Goal: Information Seeking & Learning: Learn about a topic

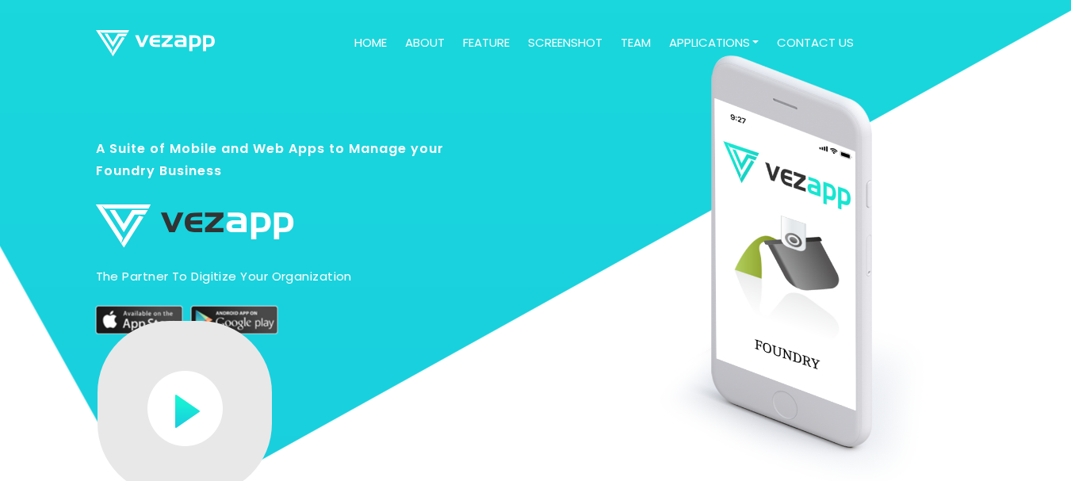
click at [601, 168] on div at bounding box center [724, 330] width 527 height 502
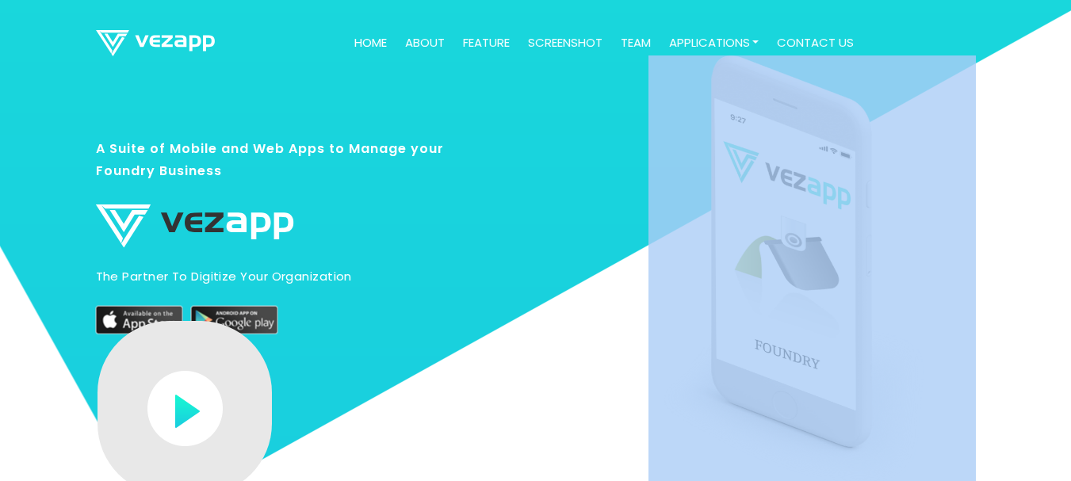
click at [601, 168] on div at bounding box center [724, 330] width 527 height 502
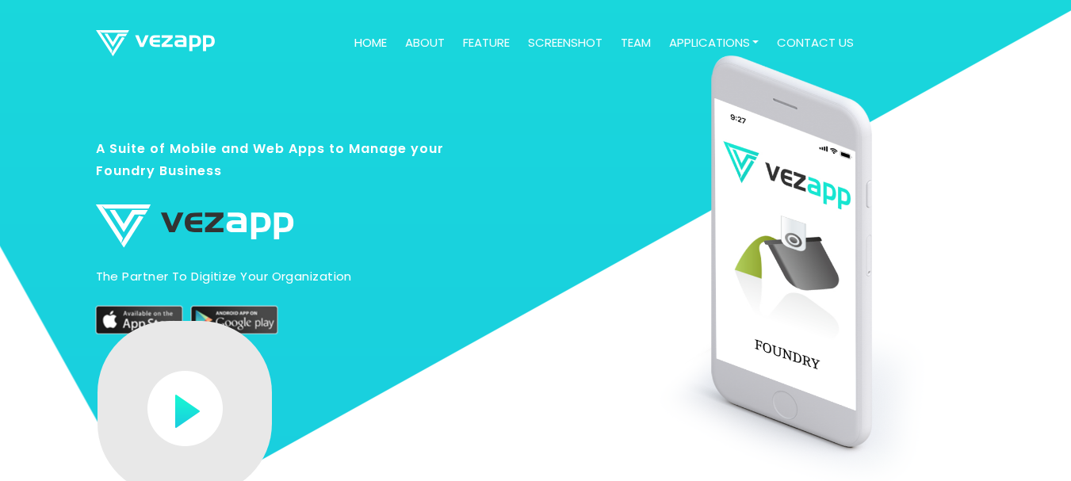
click at [546, 132] on div at bounding box center [724, 330] width 527 height 502
drag, startPoint x: 591, startPoint y: 122, endPoint x: 805, endPoint y: 163, distance: 218.6
click at [805, 163] on div at bounding box center [724, 330] width 527 height 502
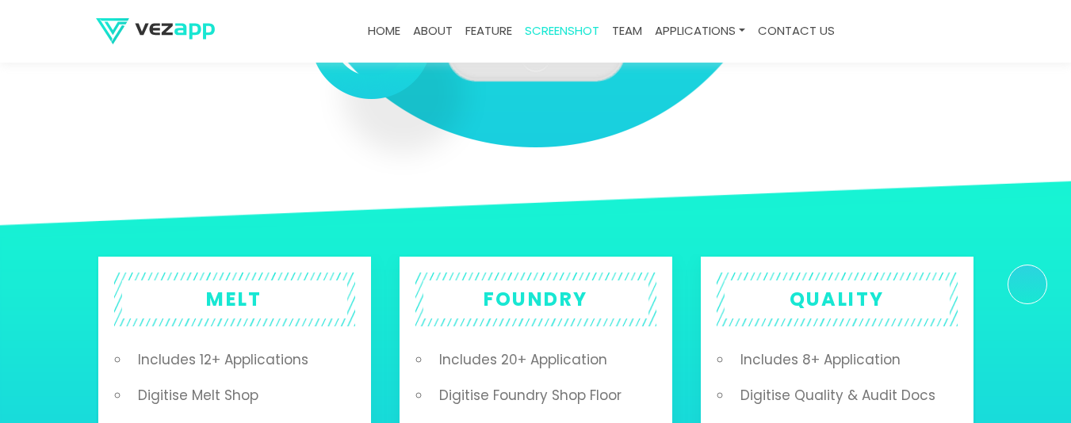
scroll to position [2695, 0]
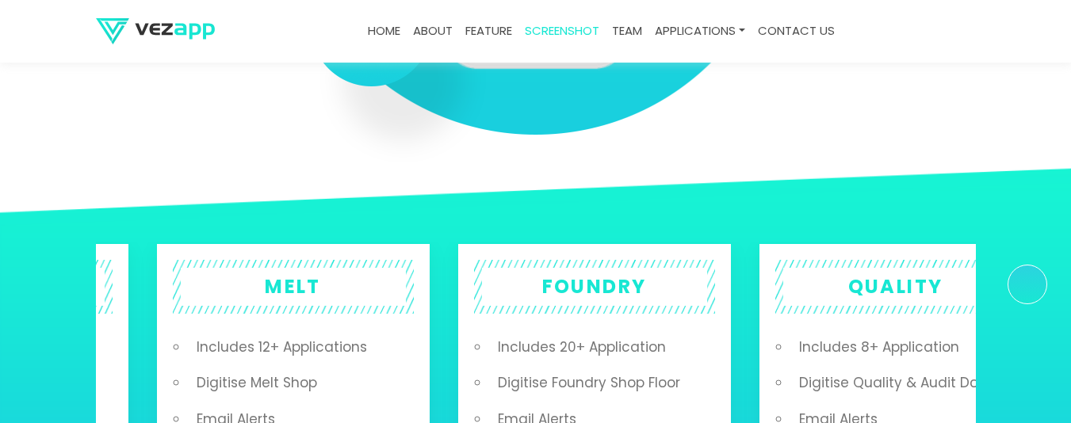
drag, startPoint x: 307, startPoint y: 277, endPoint x: 368, endPoint y: 258, distance: 63.9
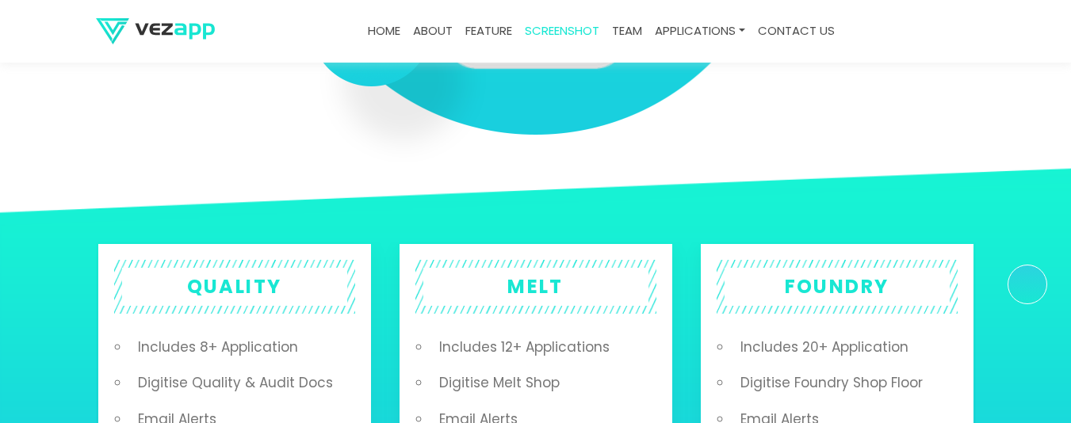
drag, startPoint x: 349, startPoint y: 273, endPoint x: 267, endPoint y: 281, distance: 82.0
click at [263, 264] on h2 "QUALITY" at bounding box center [234, 287] width 225 height 38
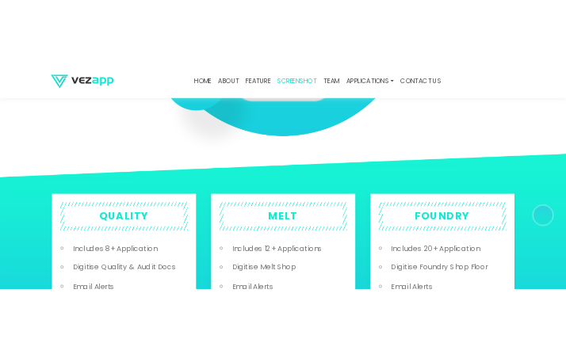
scroll to position [2748, 0]
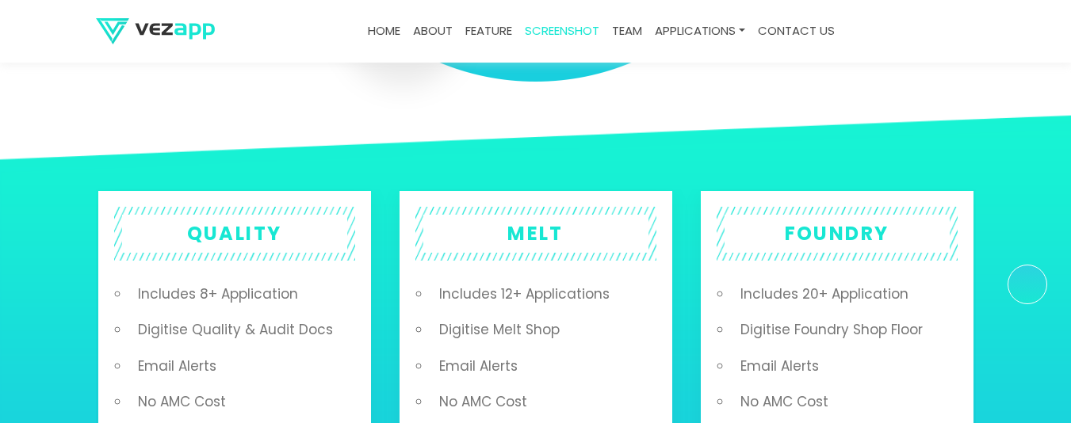
drag, startPoint x: 182, startPoint y: 190, endPoint x: 127, endPoint y: 148, distance: 69.6
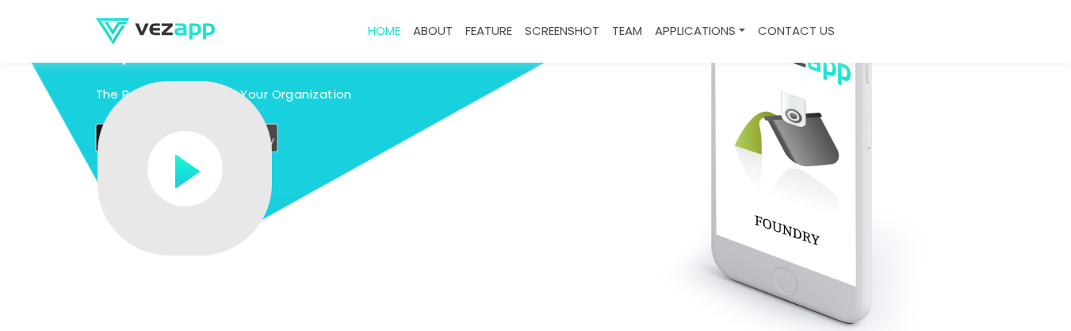
scroll to position [105, 0]
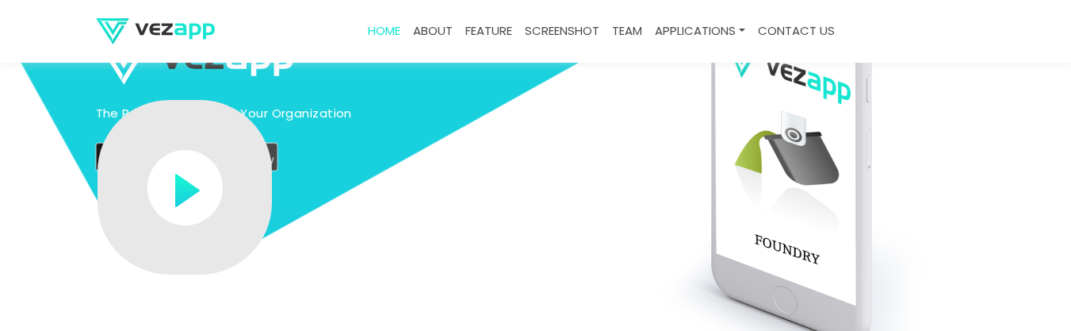
click at [189, 201] on img at bounding box center [184, 187] width 75 height 75
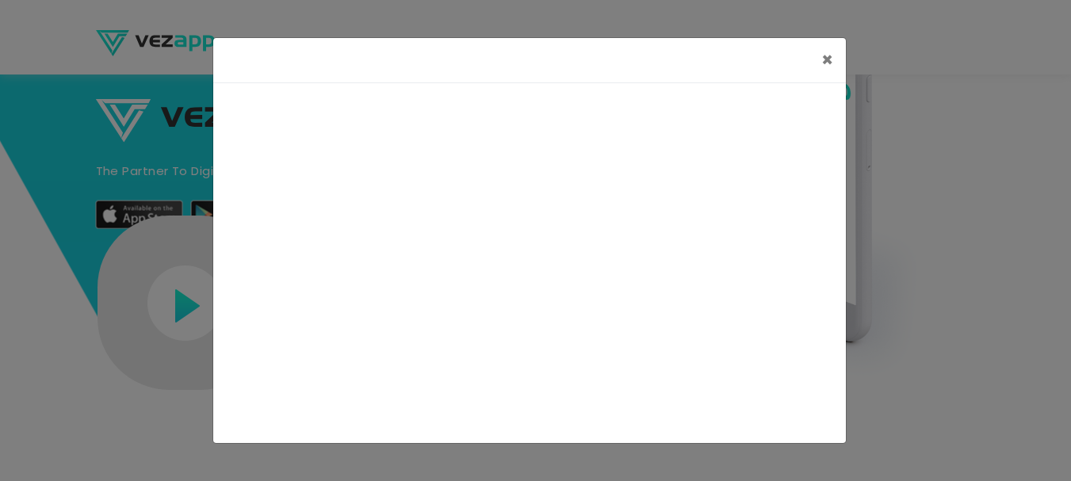
click at [65, 228] on div "×" at bounding box center [535, 240] width 1071 height 481
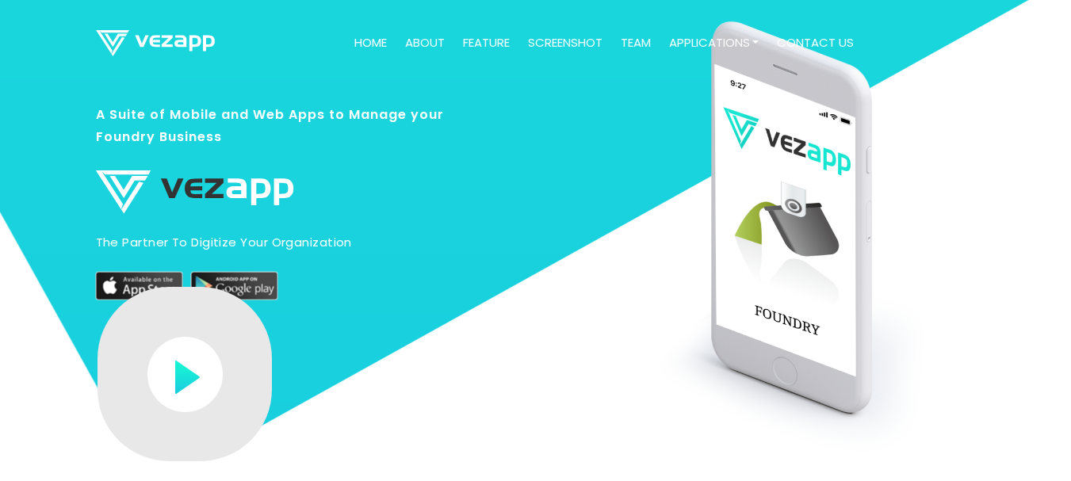
scroll to position [53, 0]
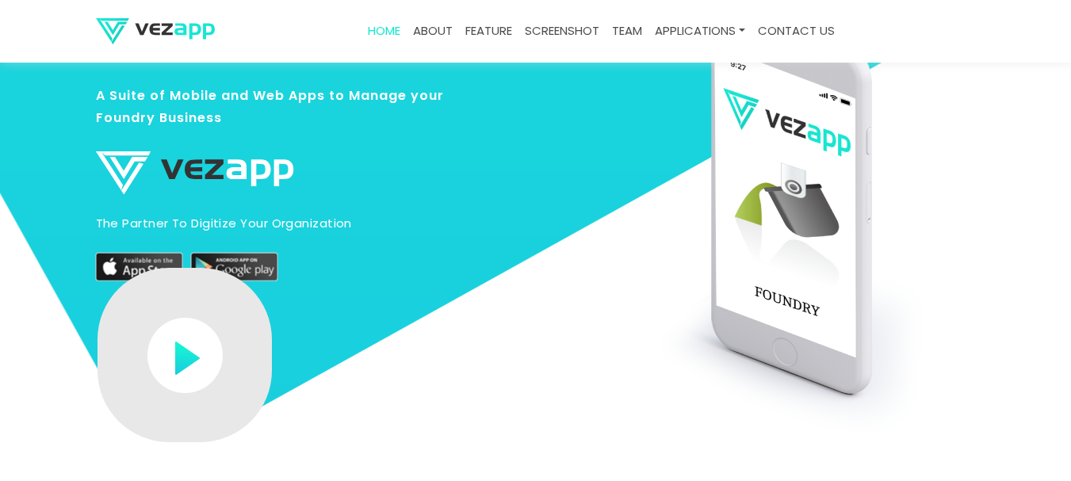
click at [189, 264] on img at bounding box center [184, 355] width 75 height 75
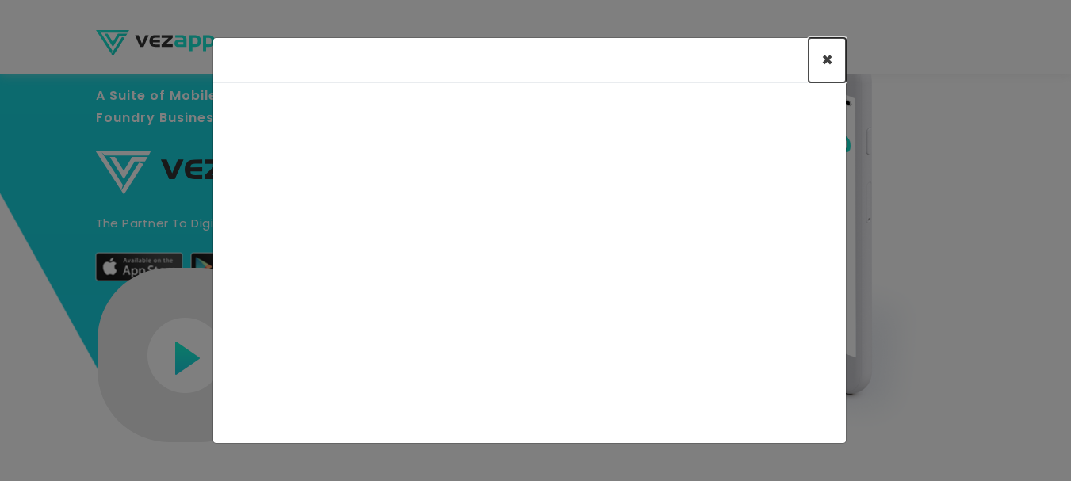
click at [828, 63] on span "×" at bounding box center [827, 60] width 12 height 26
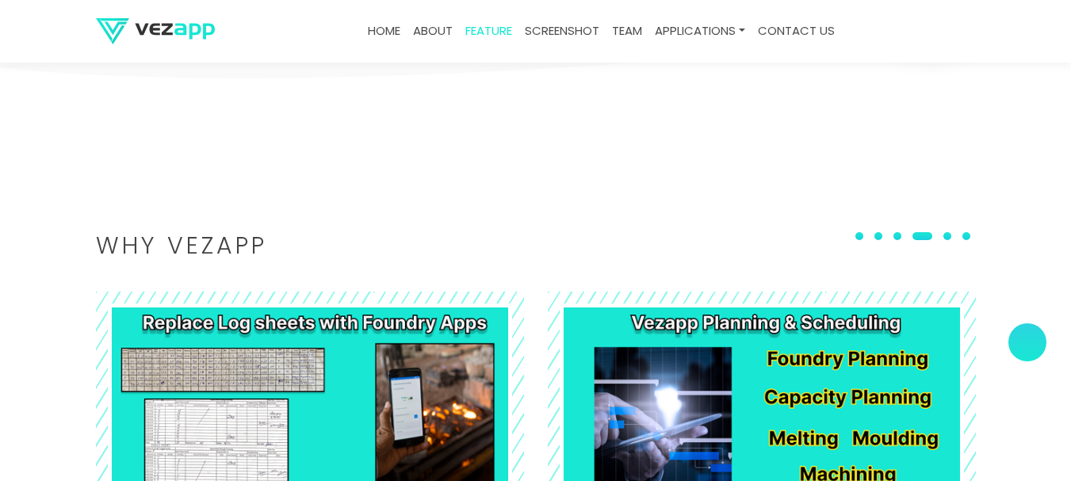
scroll to position [1750, 0]
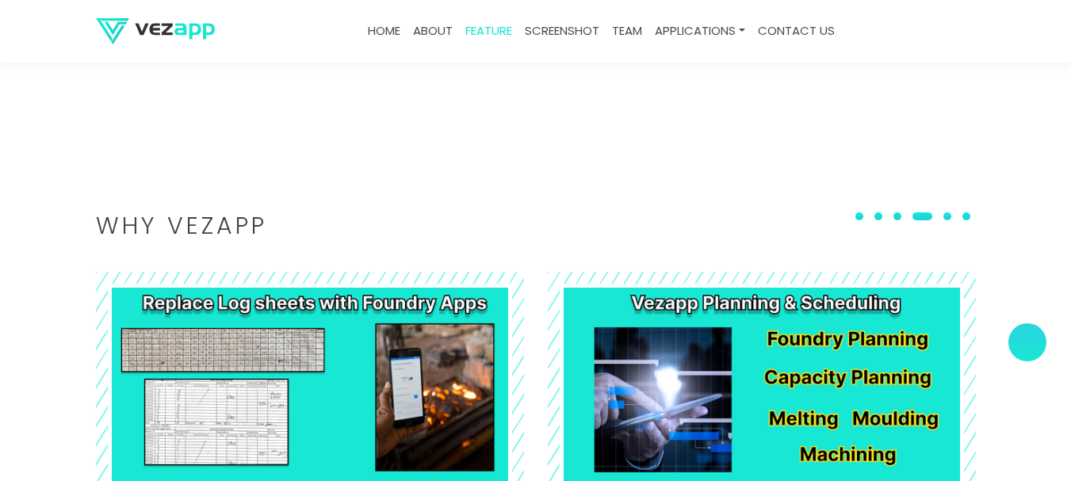
click at [863, 216] on span at bounding box center [859, 216] width 8 height 8
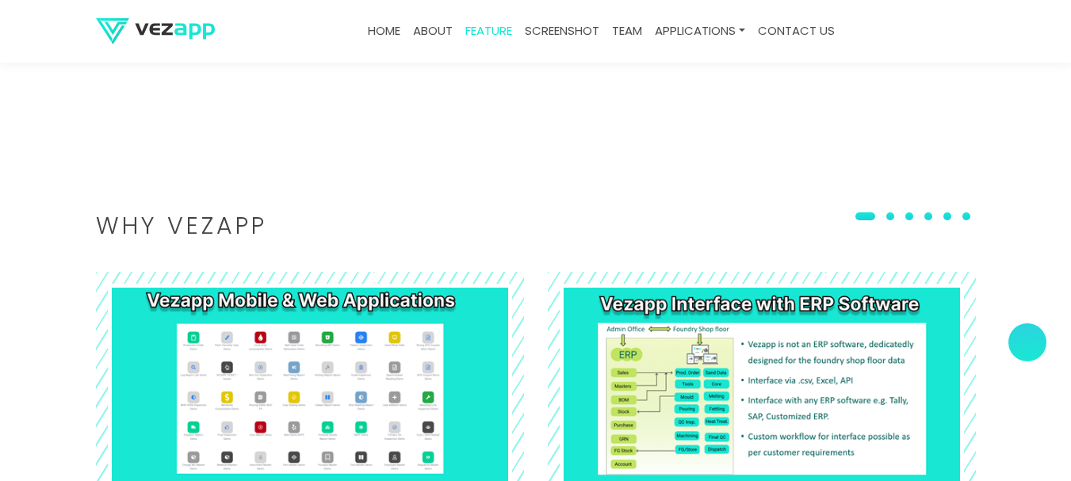
click at [897, 212] on button at bounding box center [890, 216] width 19 height 16
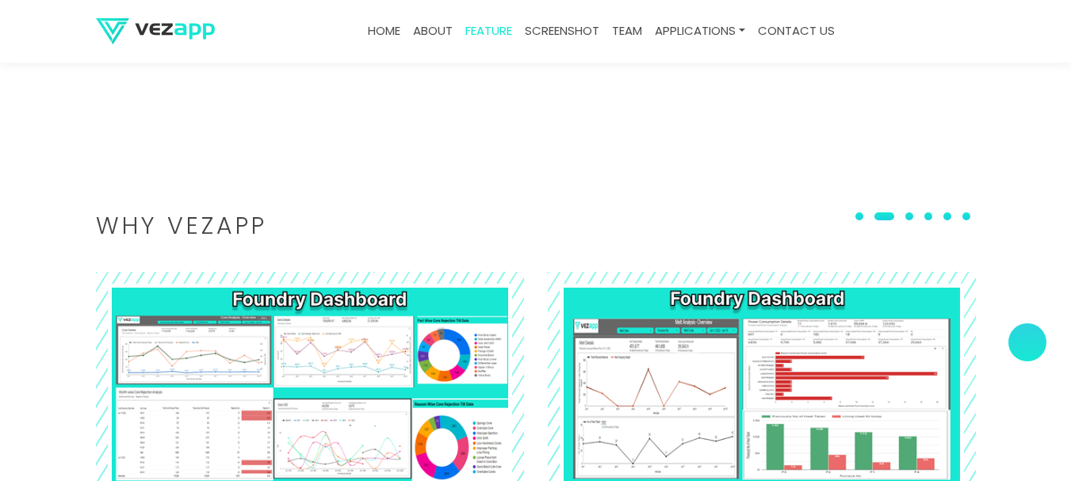
click at [913, 212] on span at bounding box center [909, 216] width 8 height 8
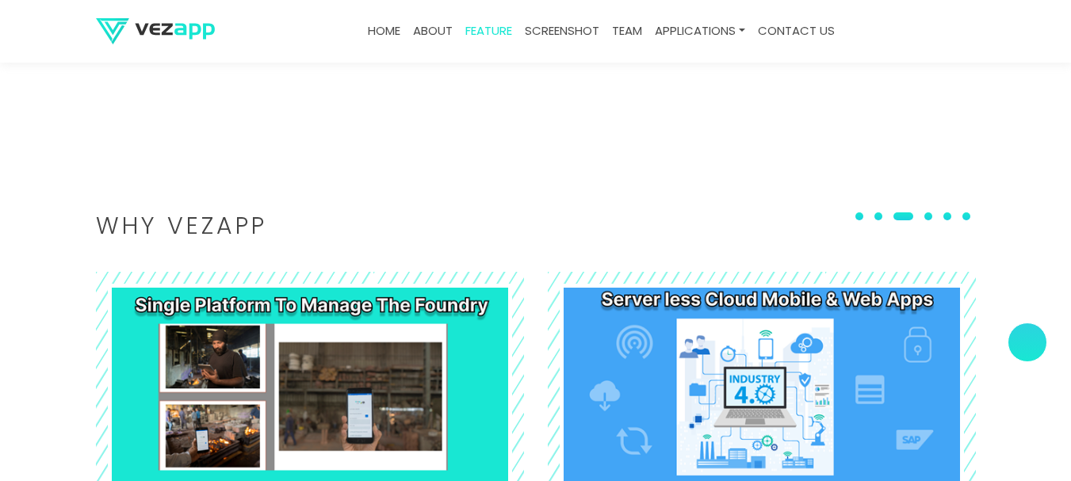
click at [932, 216] on span at bounding box center [928, 216] width 8 height 8
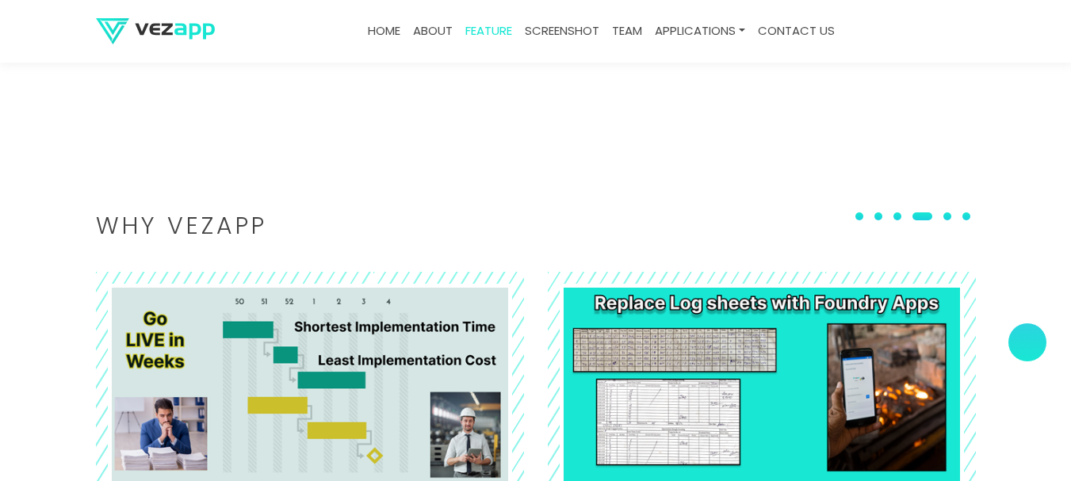
scroll to position [1909, 0]
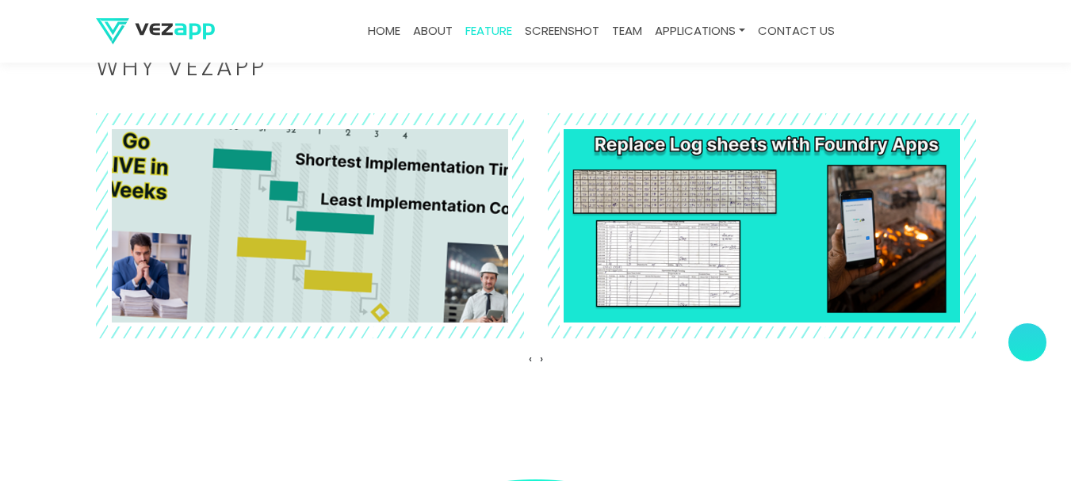
click at [339, 235] on img at bounding box center [309, 225] width 467 height 247
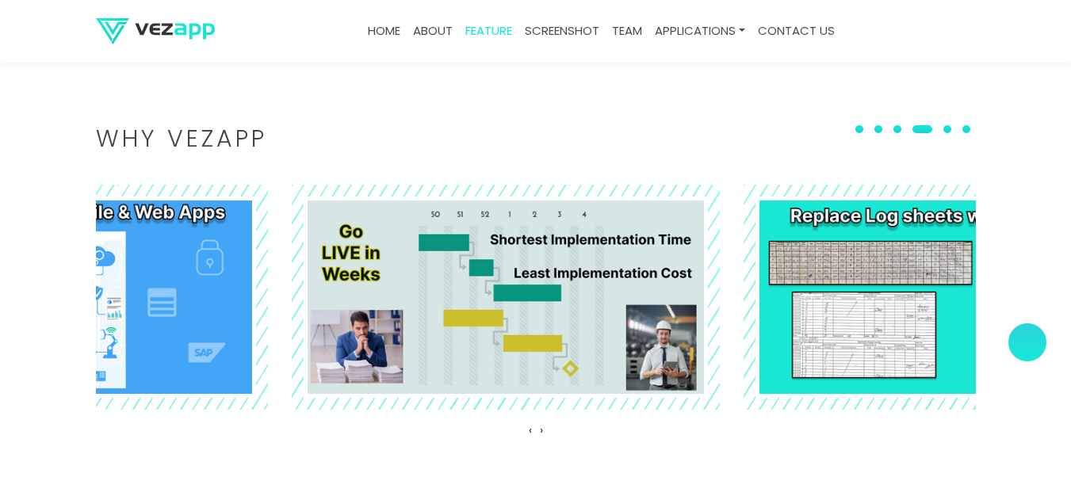
scroll to position [1857, 0]
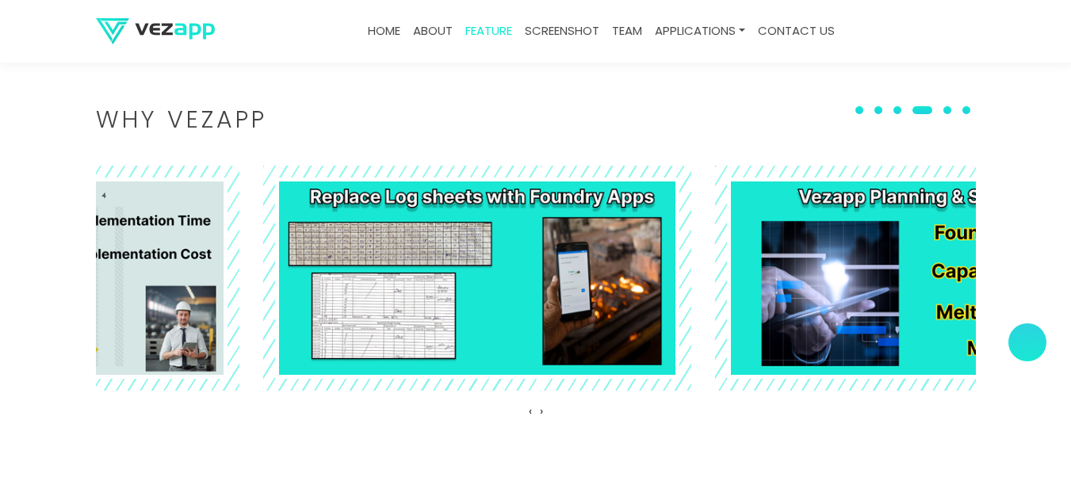
click at [55, 187] on section "Why VEZAPP ‹ ›" at bounding box center [535, 266] width 1071 height 475
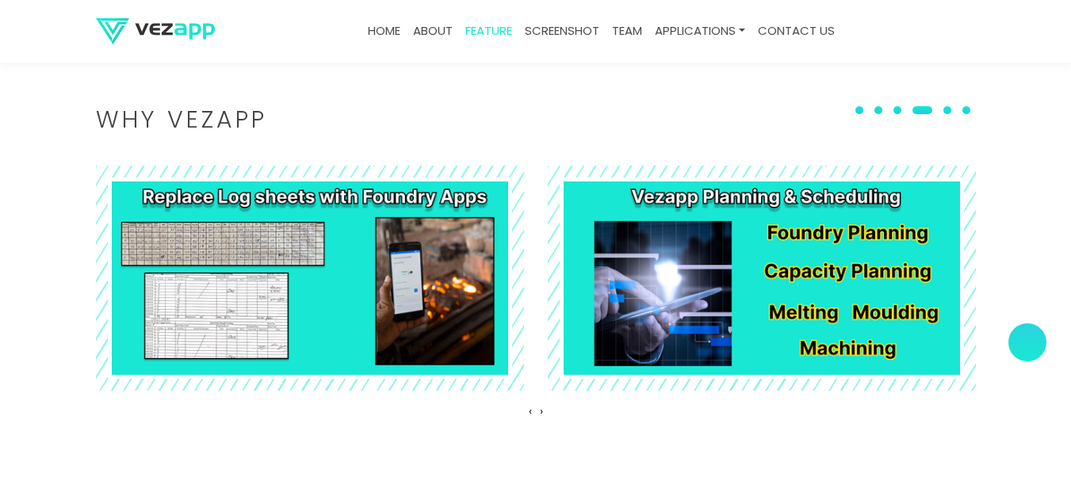
click at [976, 109] on button at bounding box center [966, 110] width 19 height 16
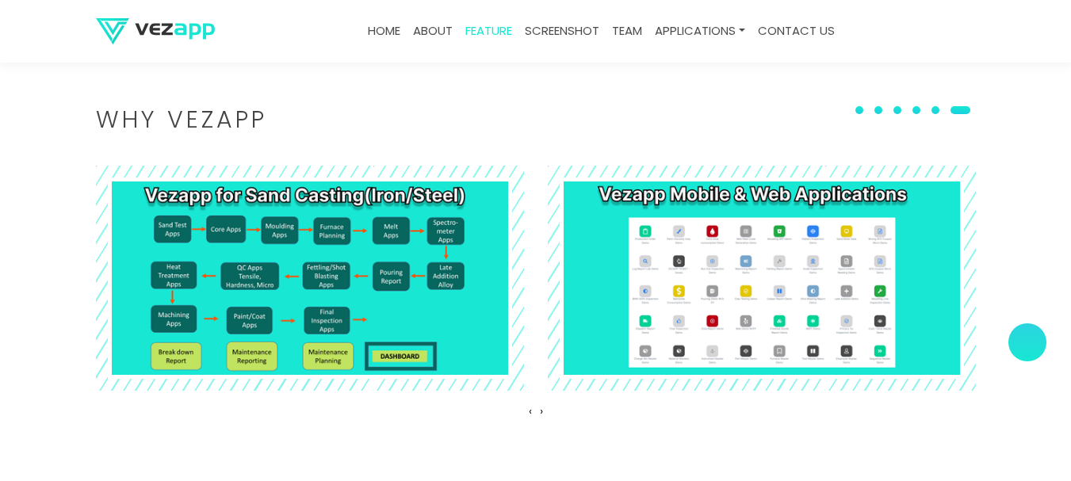
click at [866, 105] on button at bounding box center [859, 110] width 19 height 16
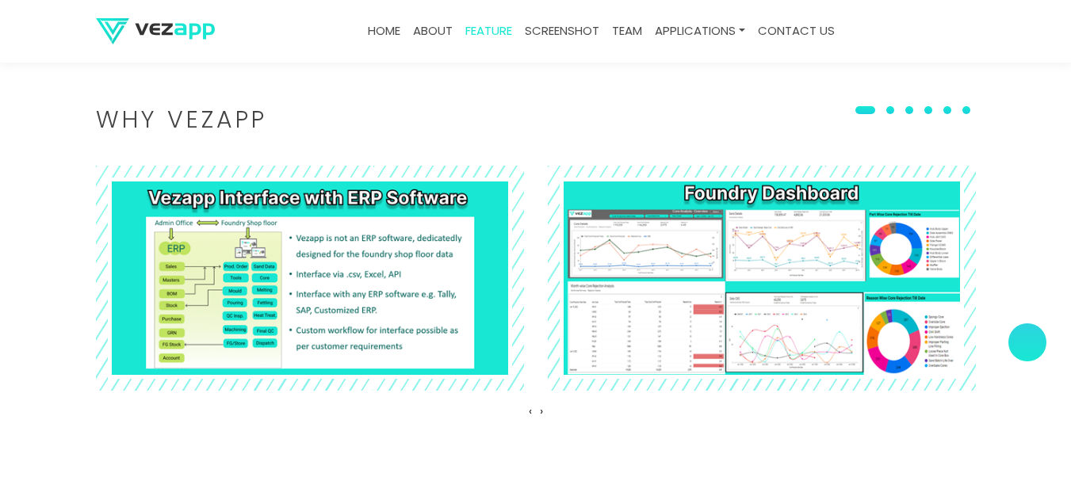
click at [881, 112] on button at bounding box center [865, 110] width 31 height 16
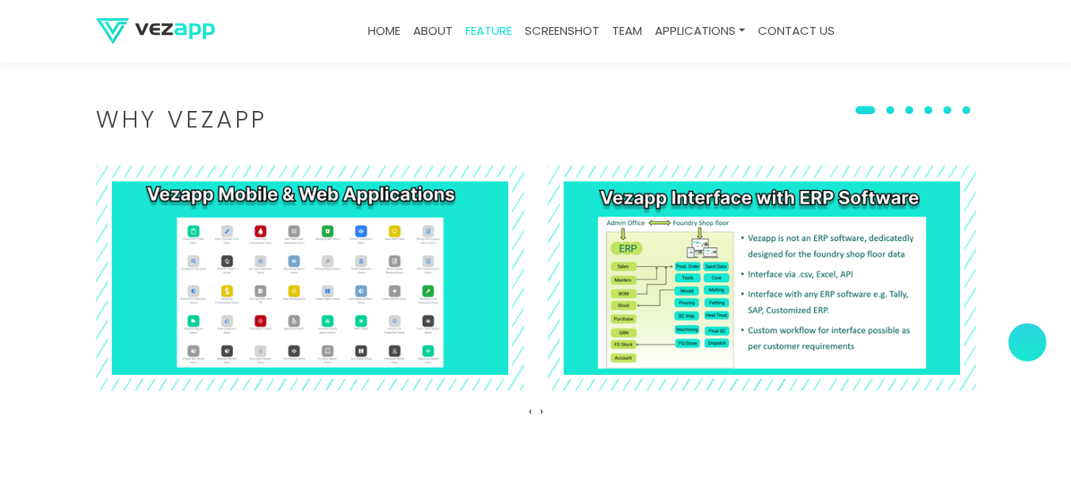
click at [891, 113] on button at bounding box center [890, 110] width 19 height 16
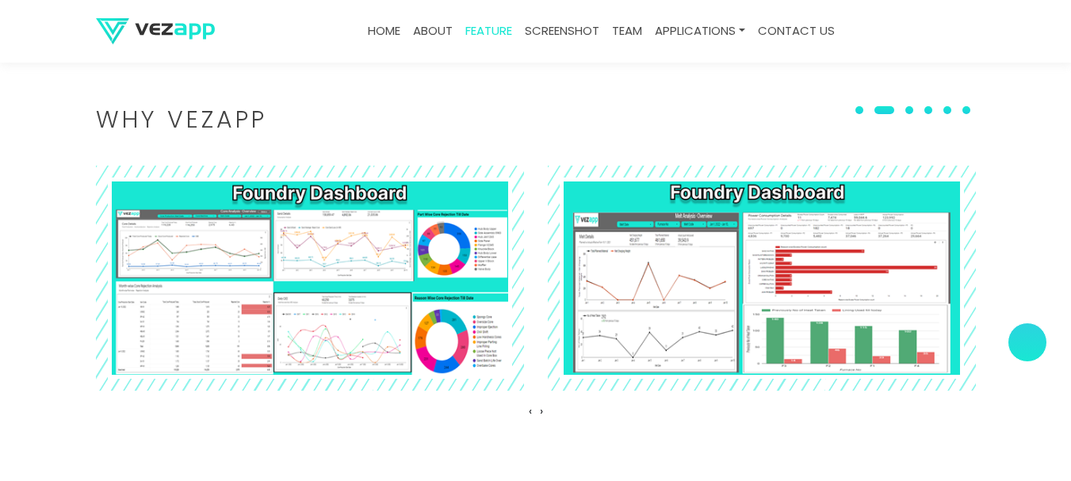
click at [900, 114] on button at bounding box center [884, 110] width 31 height 16
click at [912, 111] on span at bounding box center [909, 110] width 8 height 8
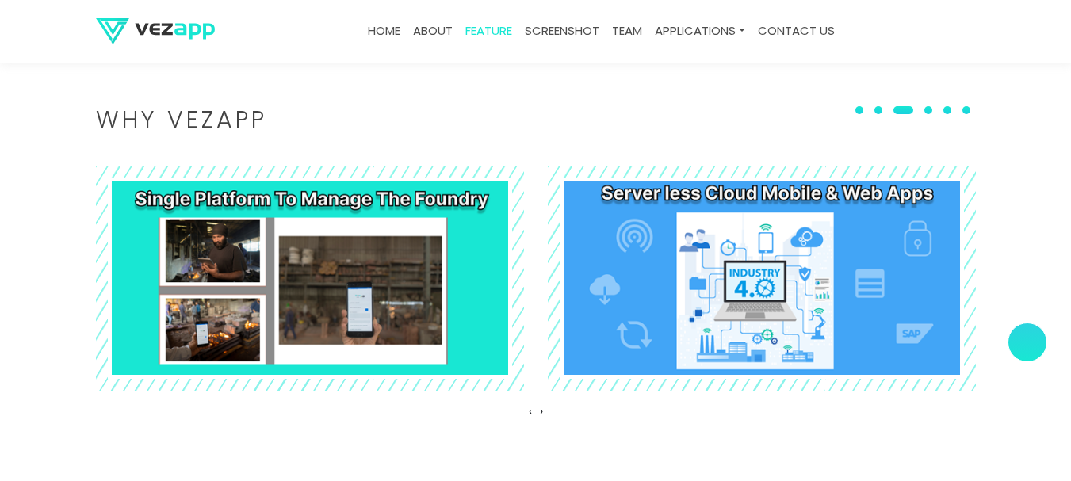
click at [950, 105] on button at bounding box center [947, 110] width 19 height 16
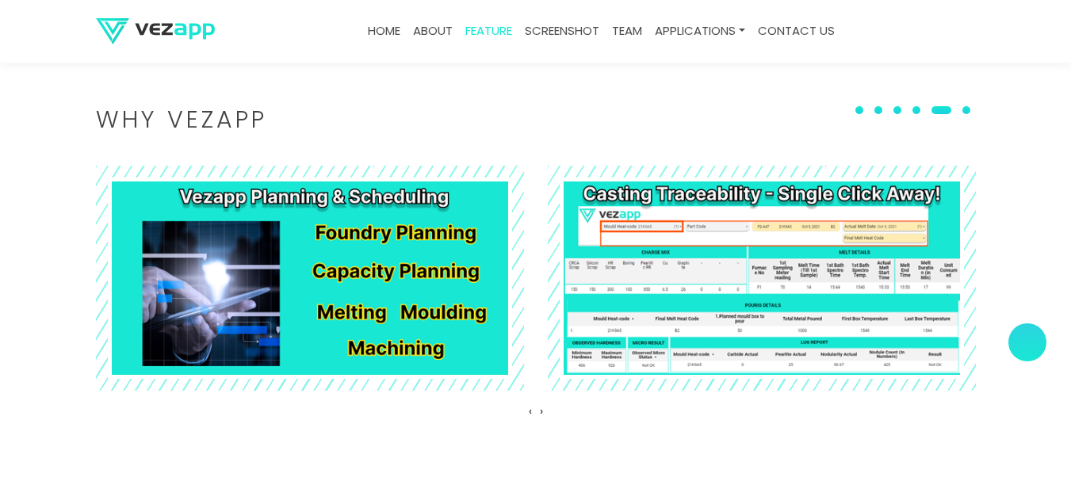
click at [950, 105] on button at bounding box center [941, 110] width 31 height 16
click at [926, 107] on button at bounding box center [916, 110] width 19 height 16
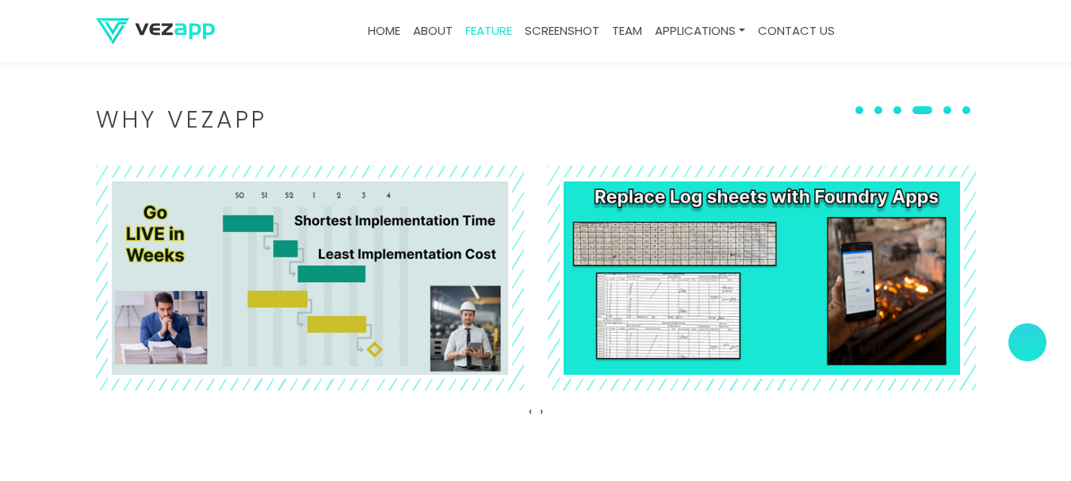
click at [966, 107] on button at bounding box center [966, 110] width 19 height 16
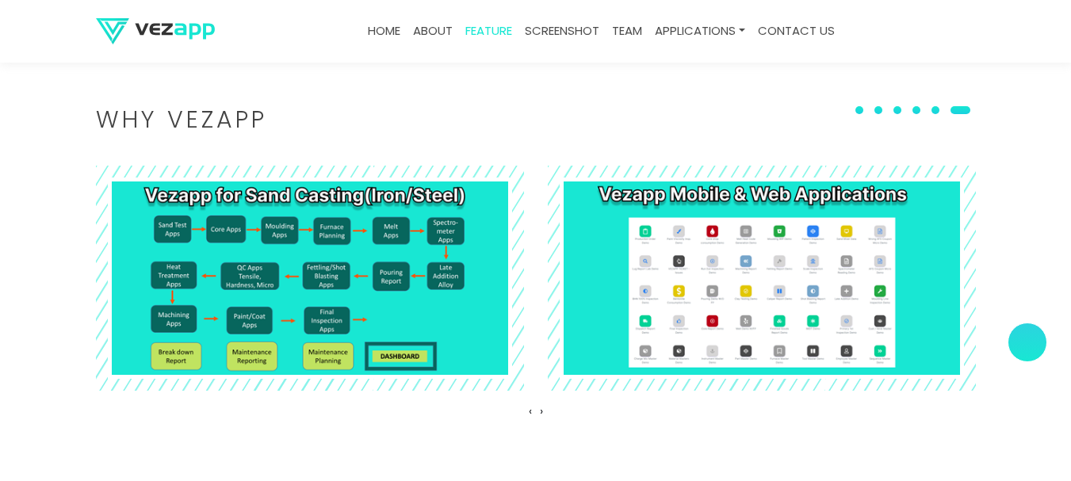
click at [966, 107] on span at bounding box center [960, 110] width 20 height 8
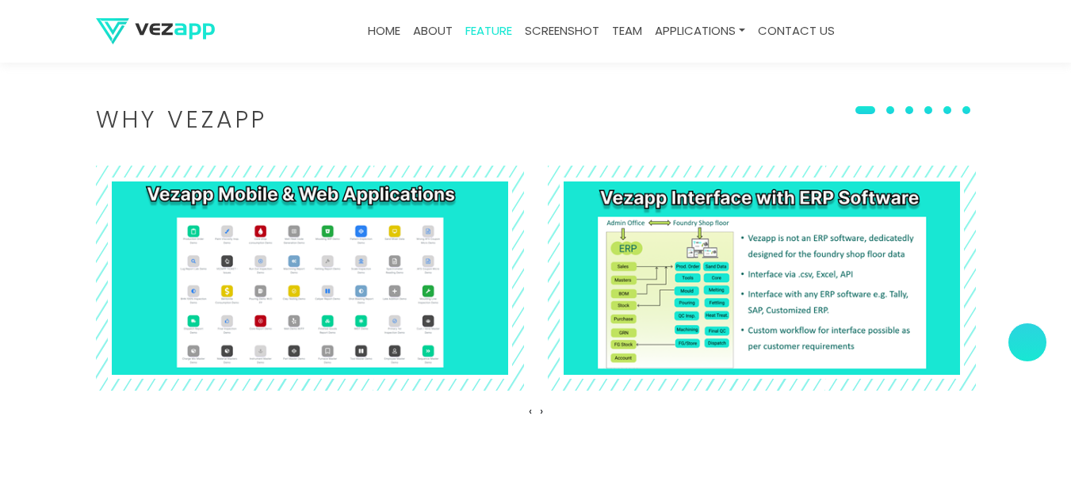
click at [966, 107] on button at bounding box center [966, 110] width 19 height 16
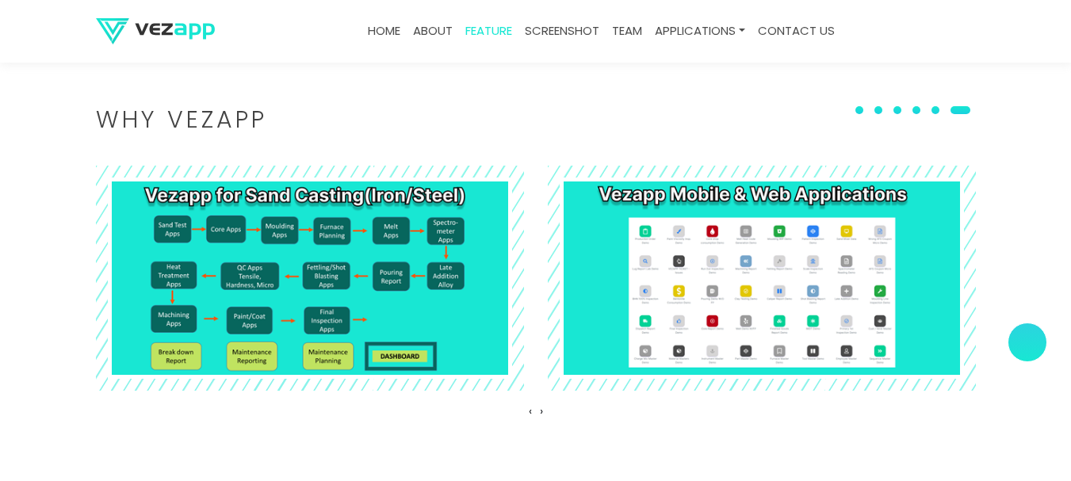
click at [966, 107] on span at bounding box center [960, 110] width 20 height 8
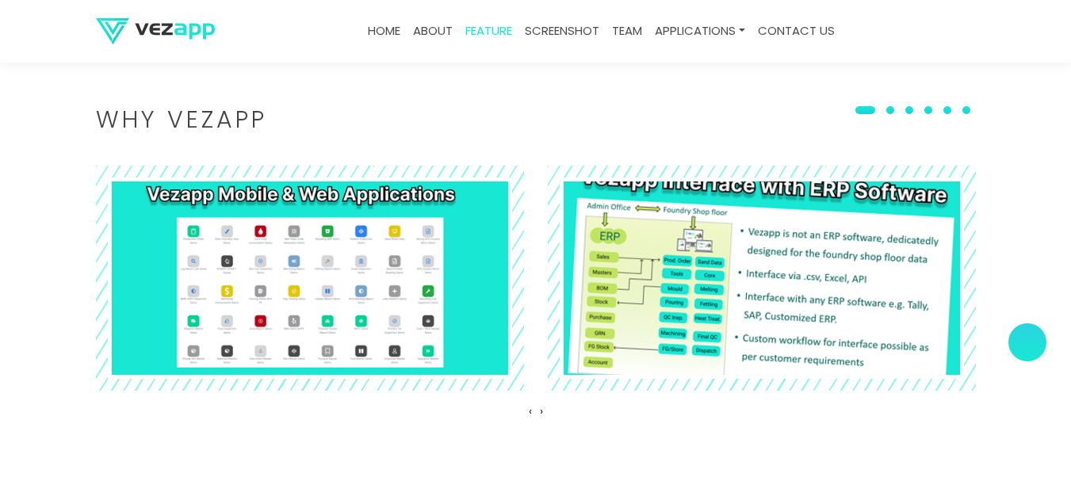
drag, startPoint x: 557, startPoint y: 278, endPoint x: 565, endPoint y: 316, distance: 39.0
click at [565, 264] on div at bounding box center [762, 279] width 428 height 226
drag, startPoint x: 562, startPoint y: 239, endPoint x: 839, endPoint y: 250, distance: 276.9
click at [839, 250] on img at bounding box center [761, 278] width 467 height 247
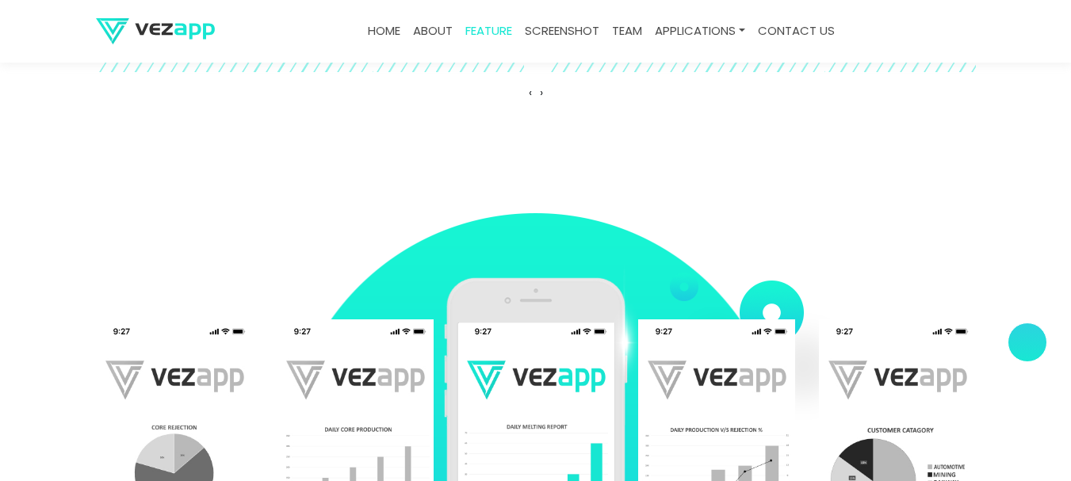
scroll to position [2279, 0]
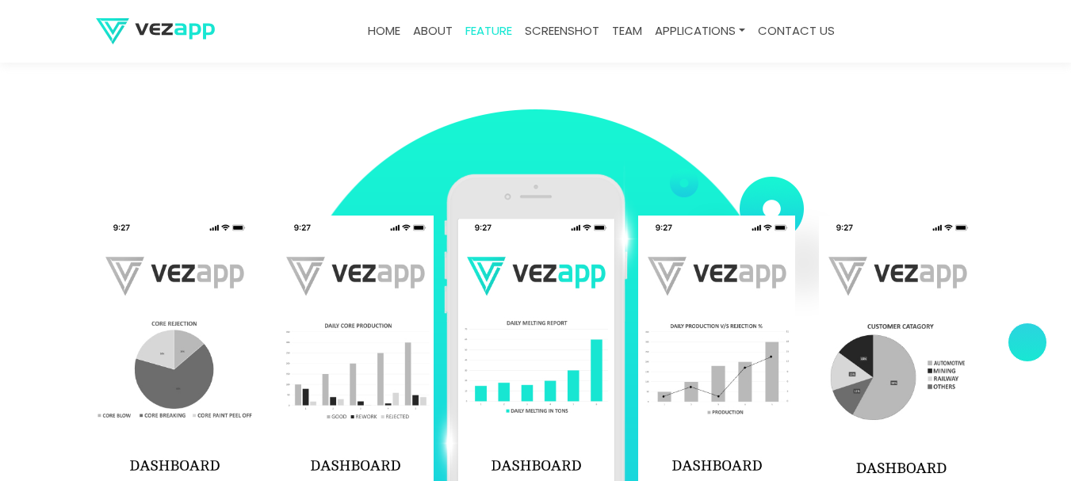
drag, startPoint x: 494, startPoint y: 158, endPoint x: 729, endPoint y: 163, distance: 235.5
click at [729, 163] on section "‹ ›" at bounding box center [535, 359] width 1071 height 555
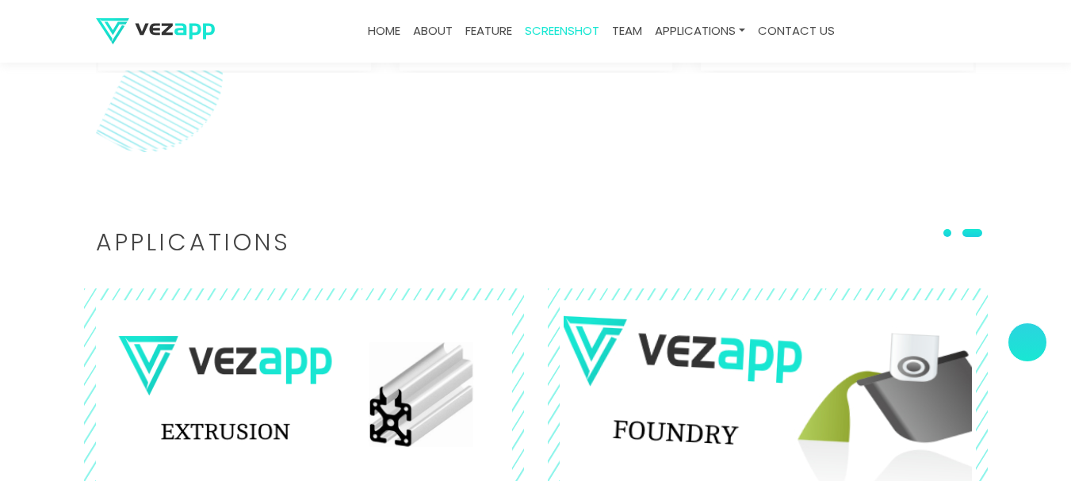
scroll to position [3548, 0]
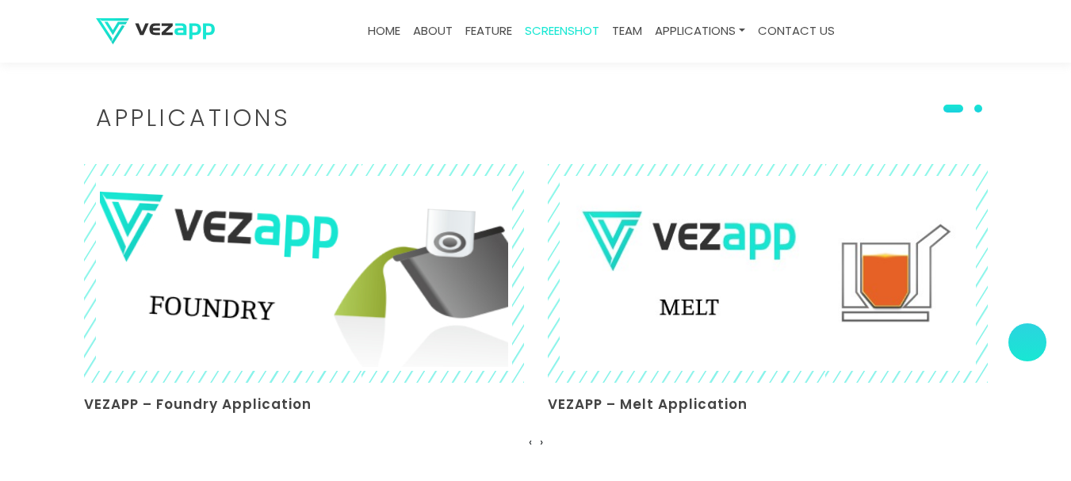
click at [265, 264] on img at bounding box center [303, 273] width 480 height 240
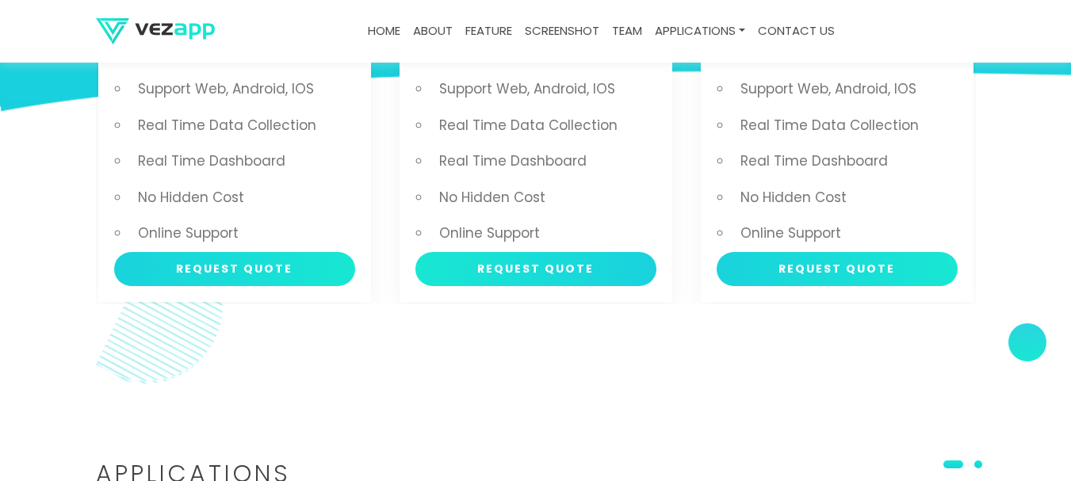
scroll to position [3284, 0]
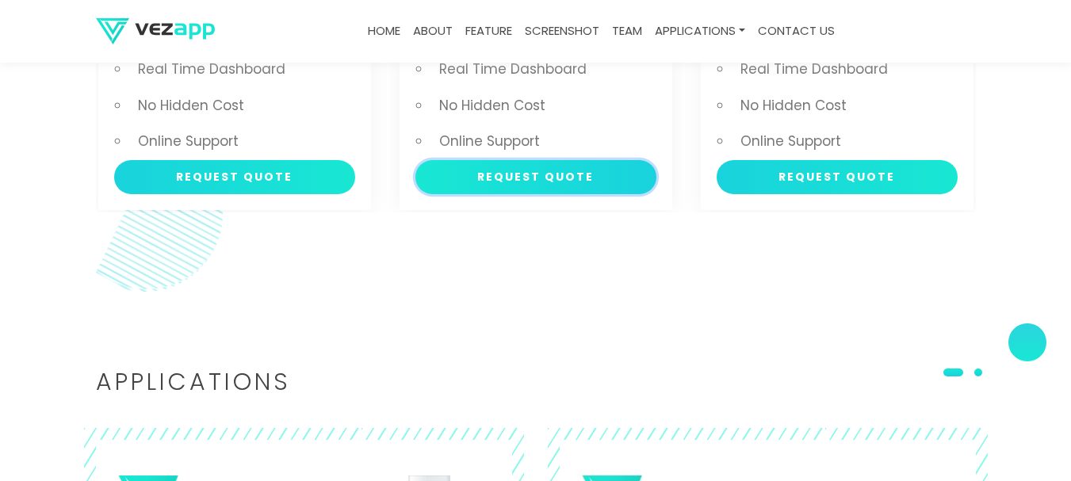
click at [512, 177] on button "Request Quote" at bounding box center [535, 177] width 241 height 34
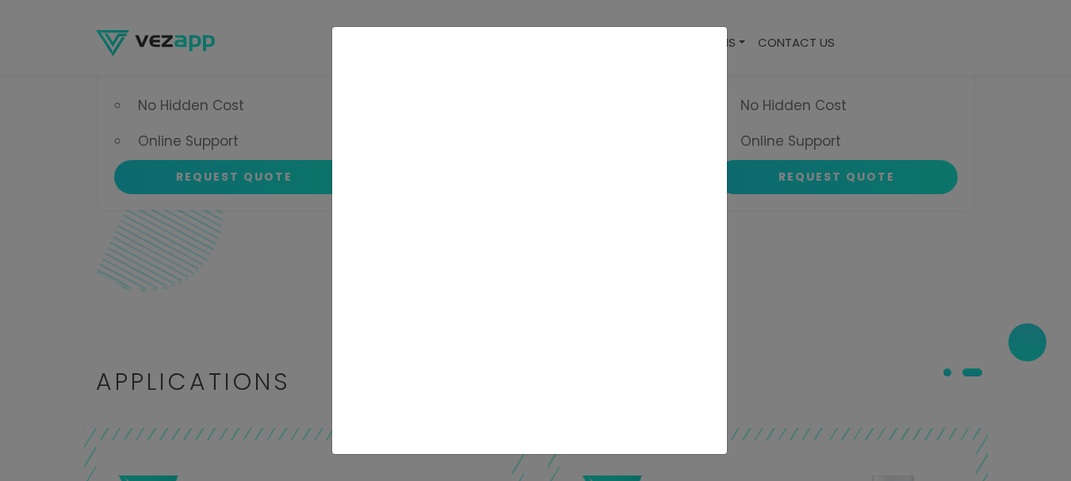
click at [415, 438] on div at bounding box center [529, 240] width 395 height 427
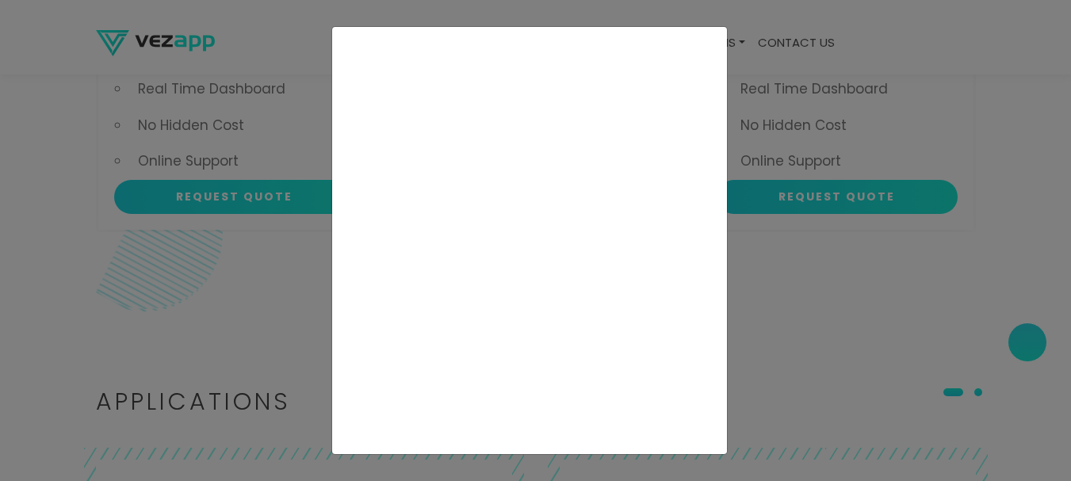
scroll to position [3019, 0]
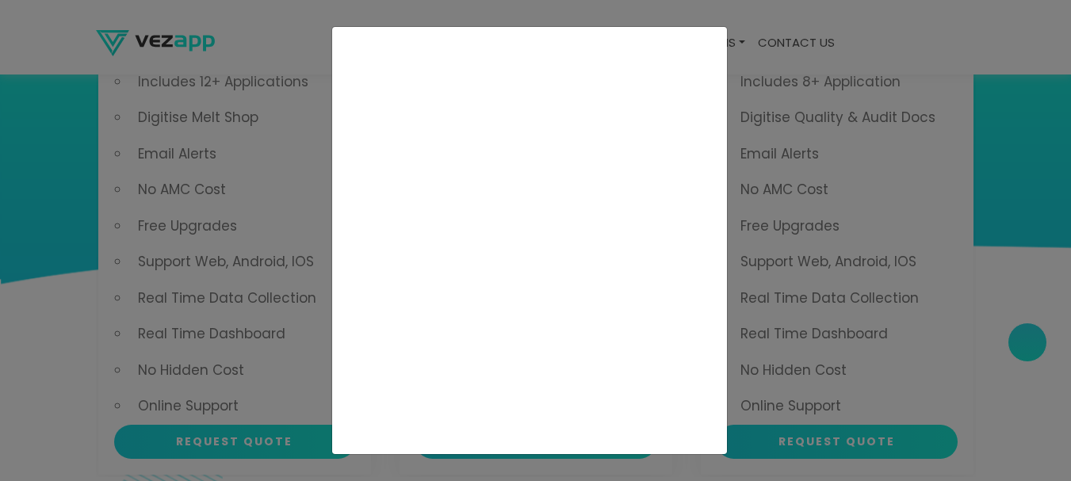
drag, startPoint x: 46, startPoint y: 189, endPoint x: 57, endPoint y: 194, distance: 12.4
click at [47, 189] on div at bounding box center [535, 240] width 1071 height 481
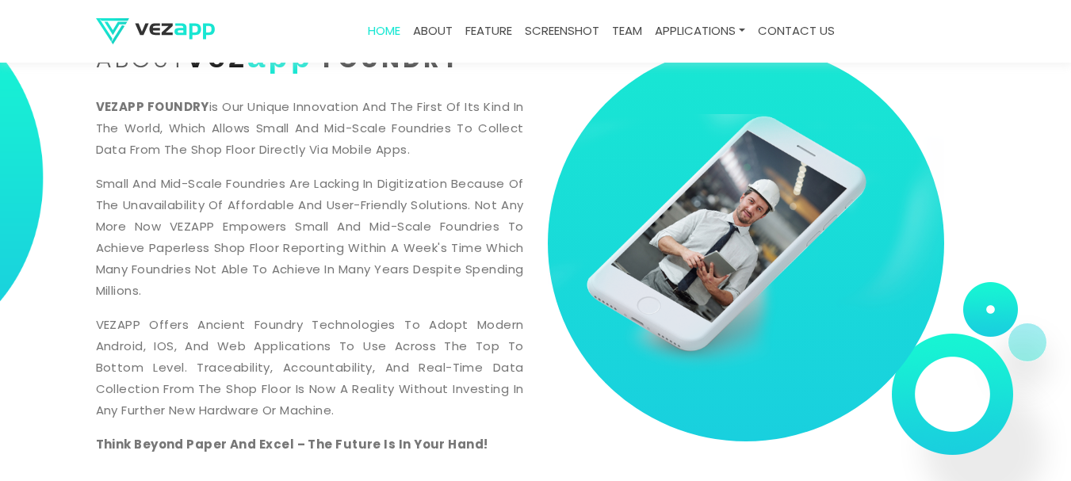
scroll to position [740, 0]
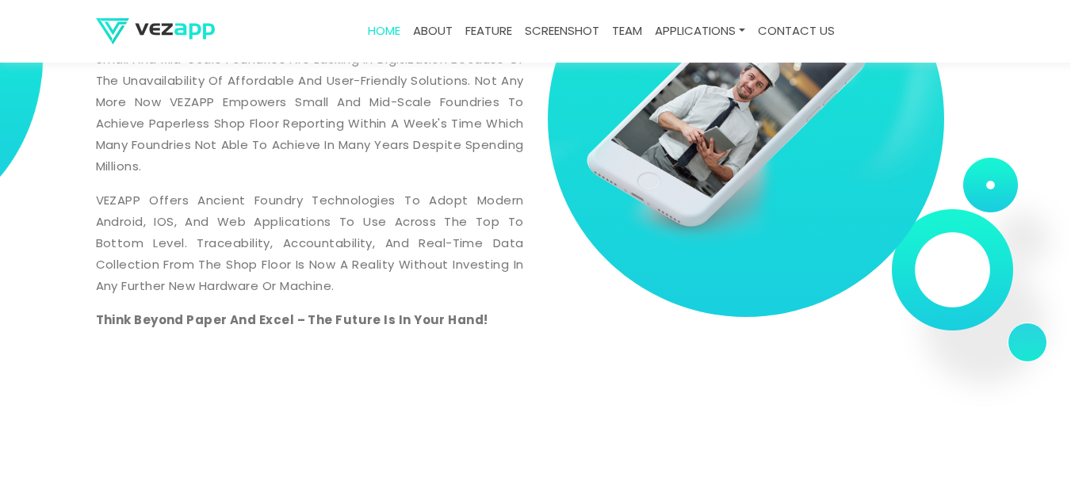
click at [976, 239] on div at bounding box center [762, 132] width 452 height 423
drag, startPoint x: 976, startPoint y: 239, endPoint x: 990, endPoint y: 248, distance: 17.1
click at [976, 238] on div at bounding box center [762, 132] width 452 height 423
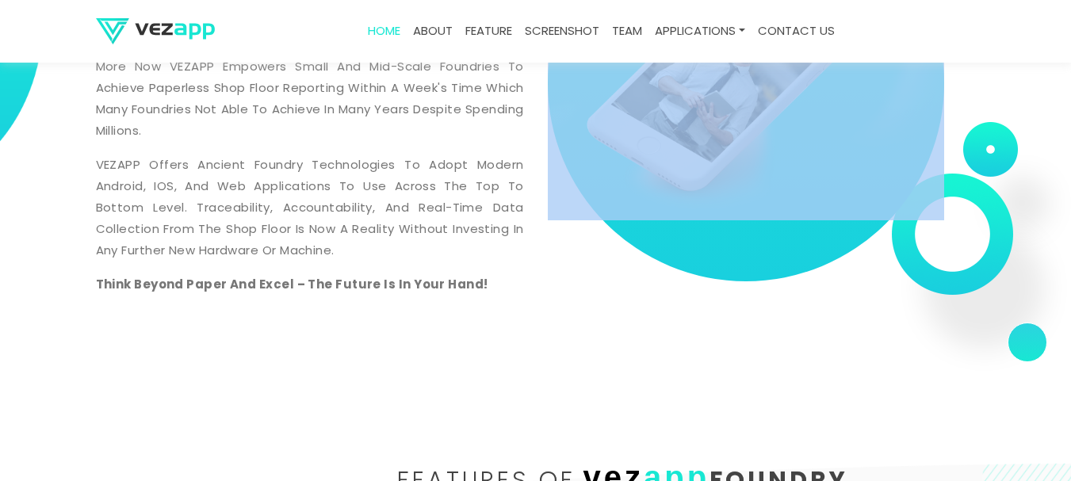
scroll to position [793, 0]
